Goal: Navigation & Orientation: Find specific page/section

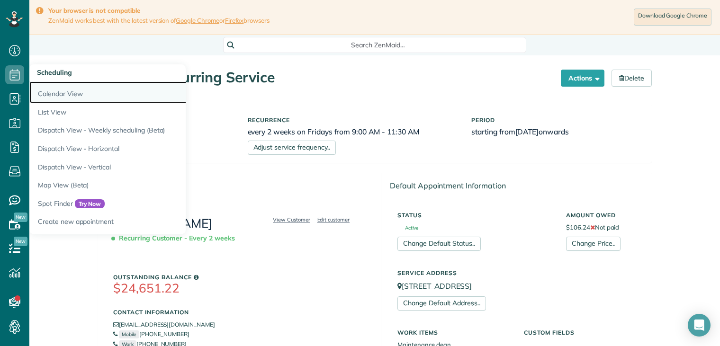
click at [59, 92] on link "Calendar View" at bounding box center [147, 92] width 237 height 22
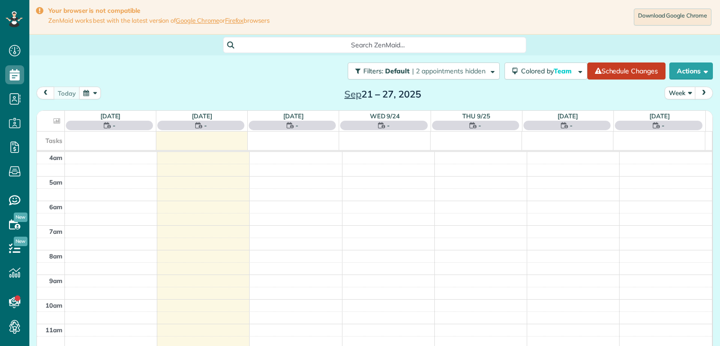
scroll to position [74, 0]
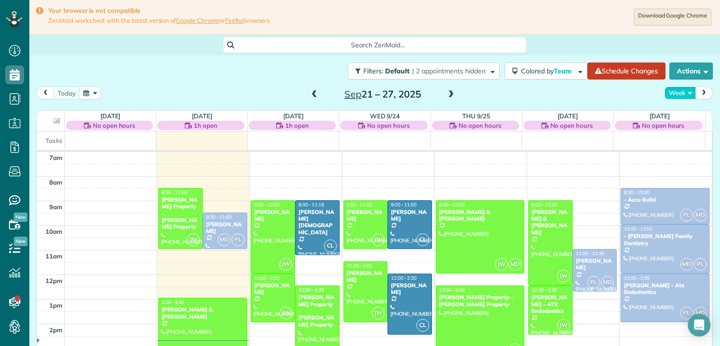
click at [678, 93] on button "Week" at bounding box center [679, 93] width 31 height 13
click at [667, 113] on link "Day" at bounding box center [702, 115] width 75 height 19
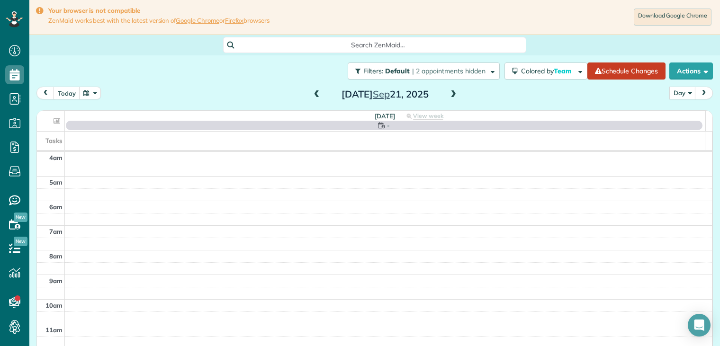
scroll to position [74, 0]
